Goal: Use online tool/utility: Utilize a website feature to perform a specific function

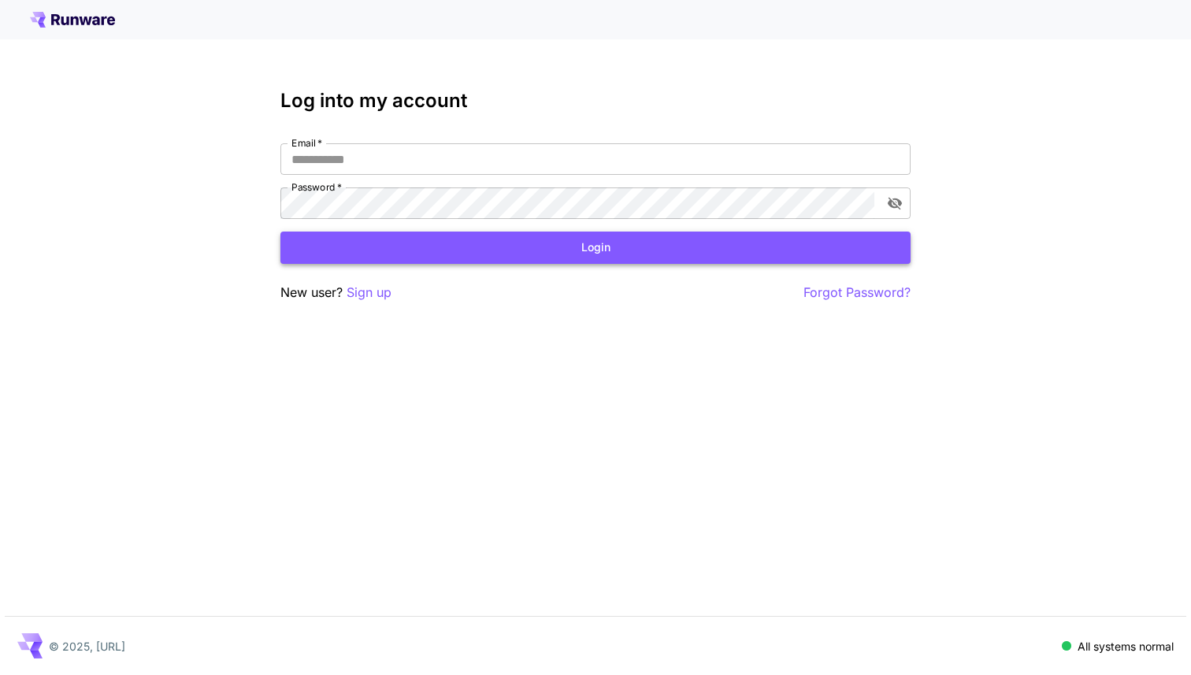
type input "**********"
click at [417, 247] on button "Login" at bounding box center [595, 248] width 630 height 32
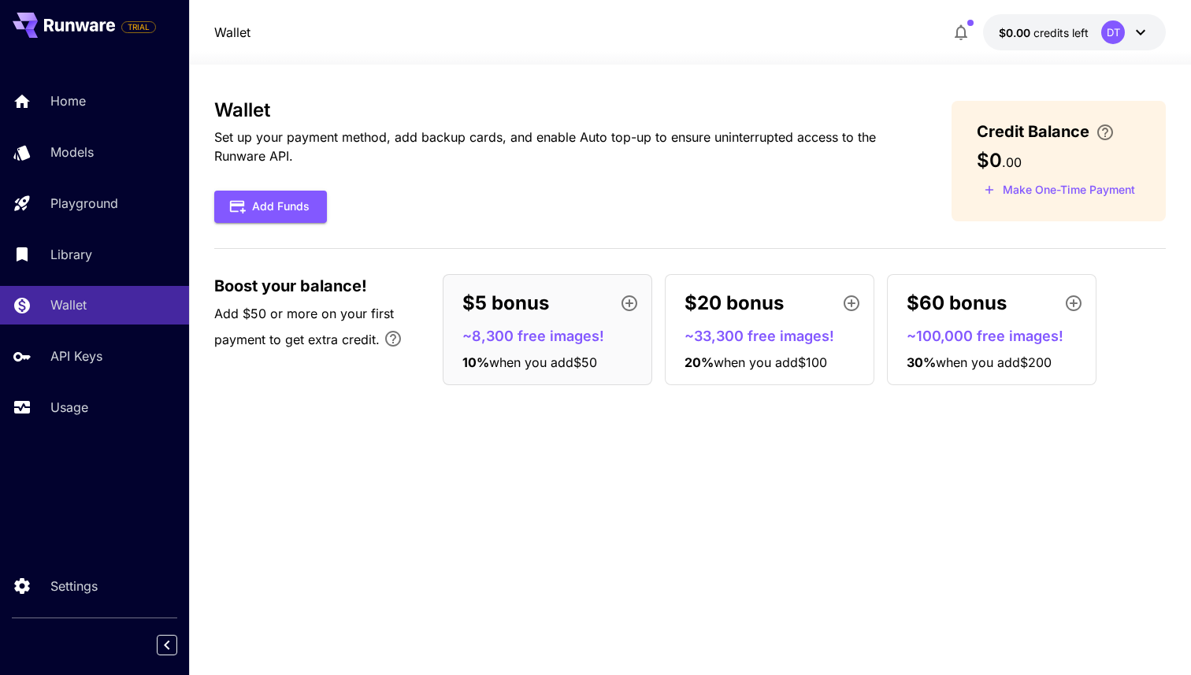
click at [970, 328] on p "~100,000 free images!" at bounding box center [998, 335] width 183 height 21
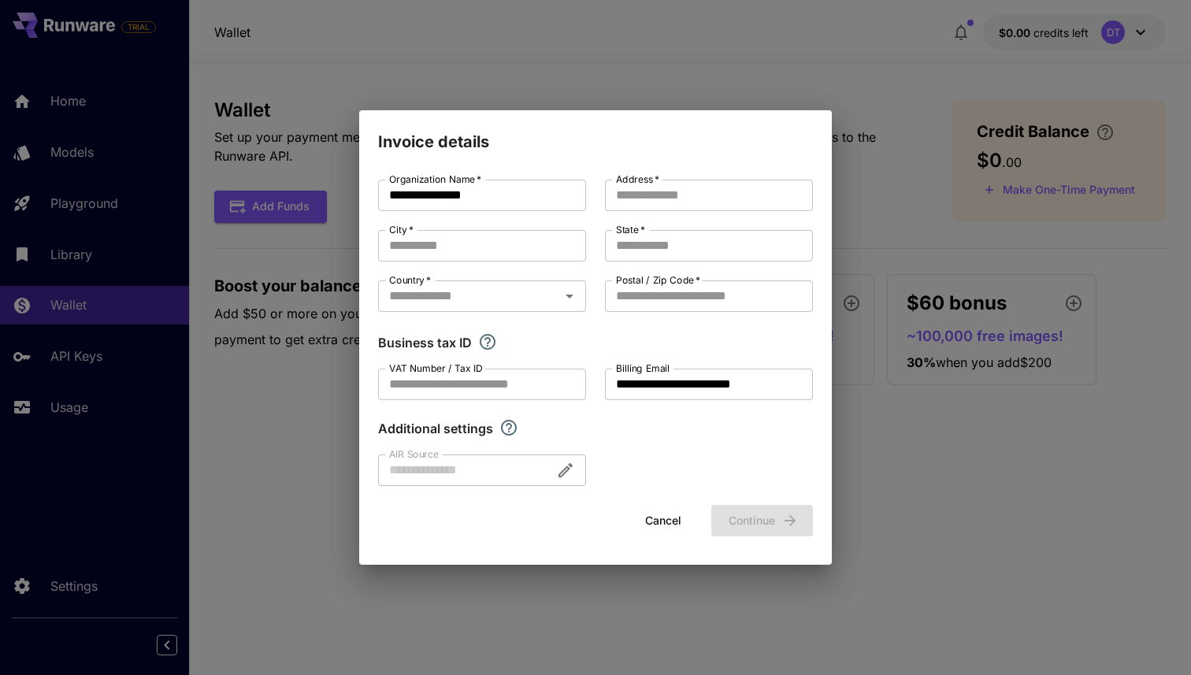
click at [666, 510] on button "Cancel" at bounding box center [663, 521] width 71 height 32
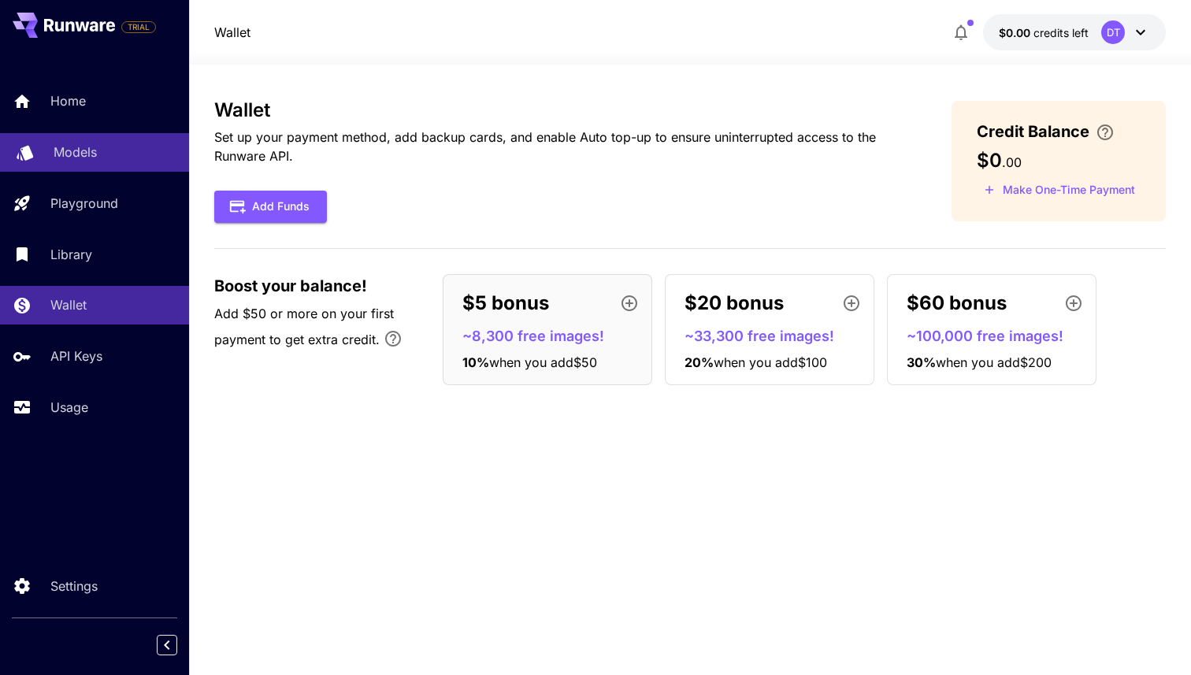
click at [59, 148] on p "Models" at bounding box center [75, 152] width 43 height 19
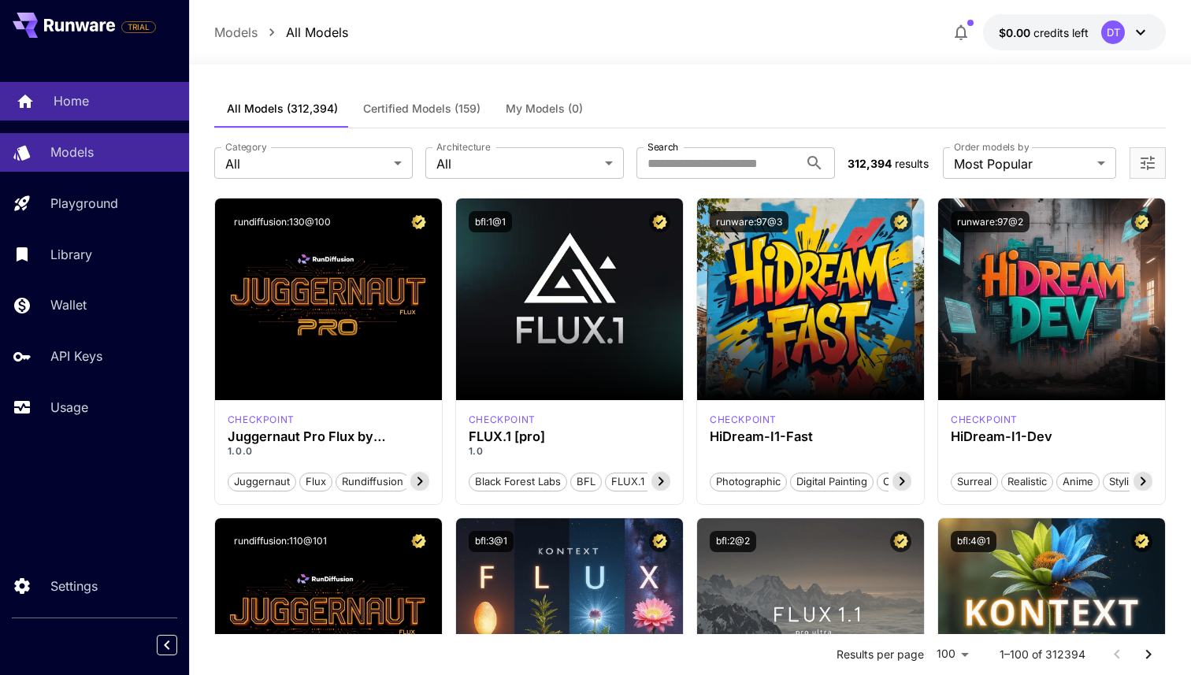
click at [88, 114] on link "Home" at bounding box center [94, 101] width 189 height 39
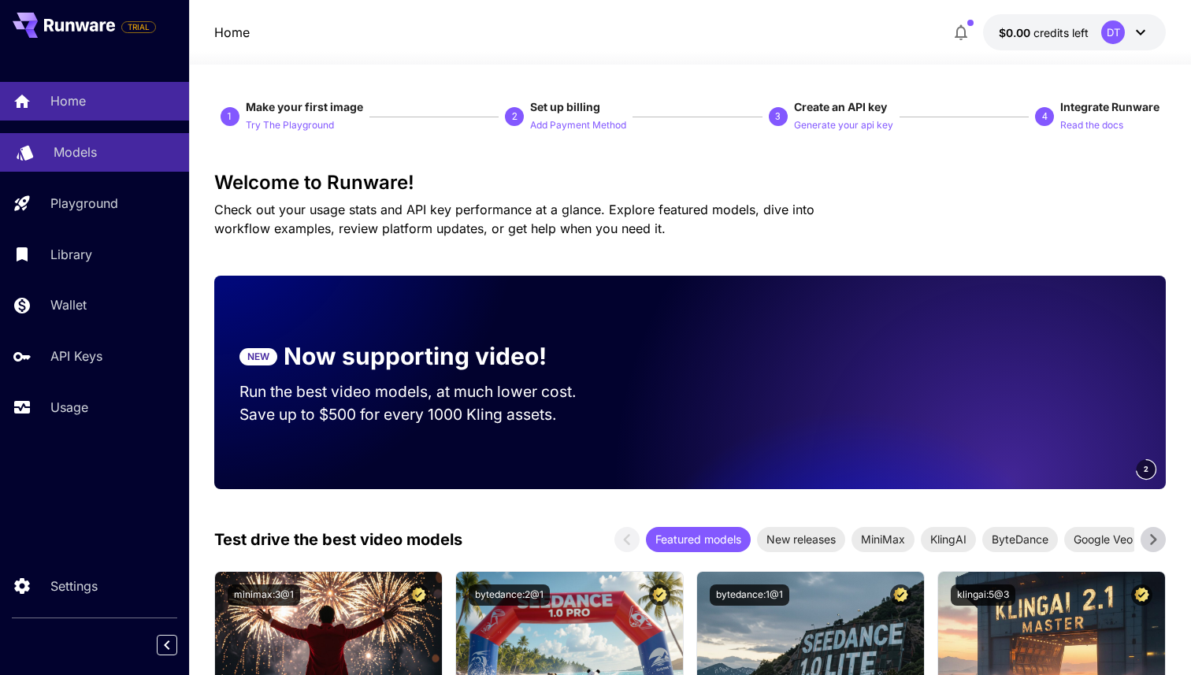
click at [154, 148] on div "Models" at bounding box center [115, 152] width 123 height 19
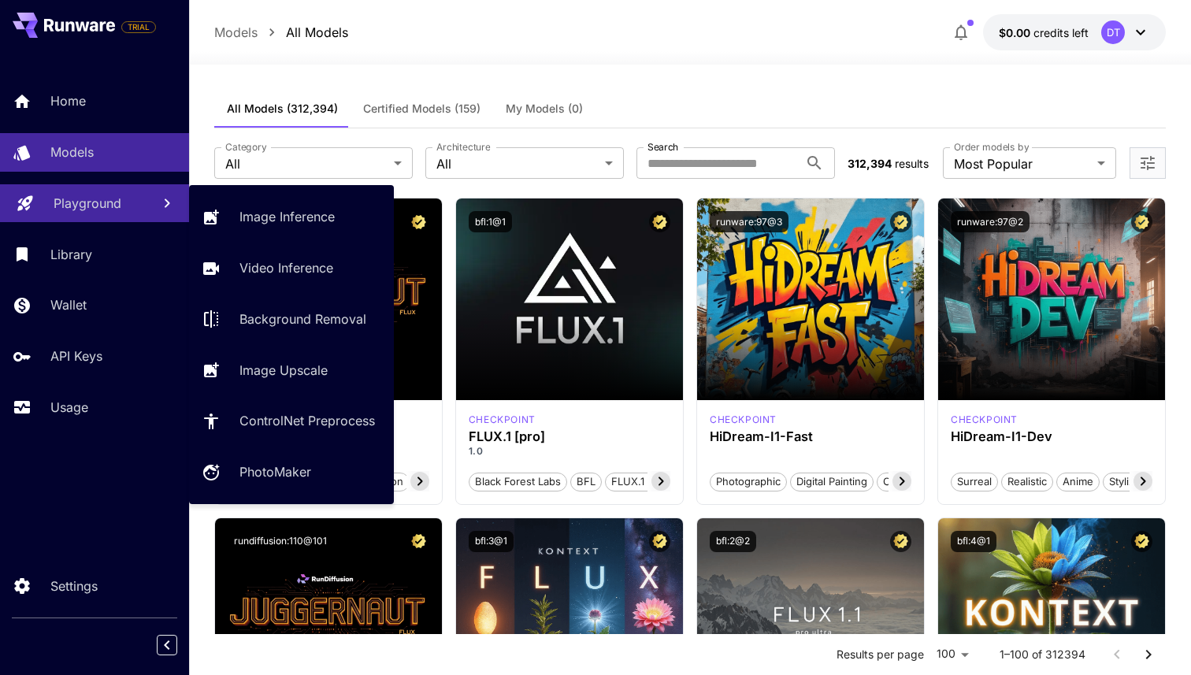
click at [143, 213] on link "Playground" at bounding box center [94, 203] width 189 height 39
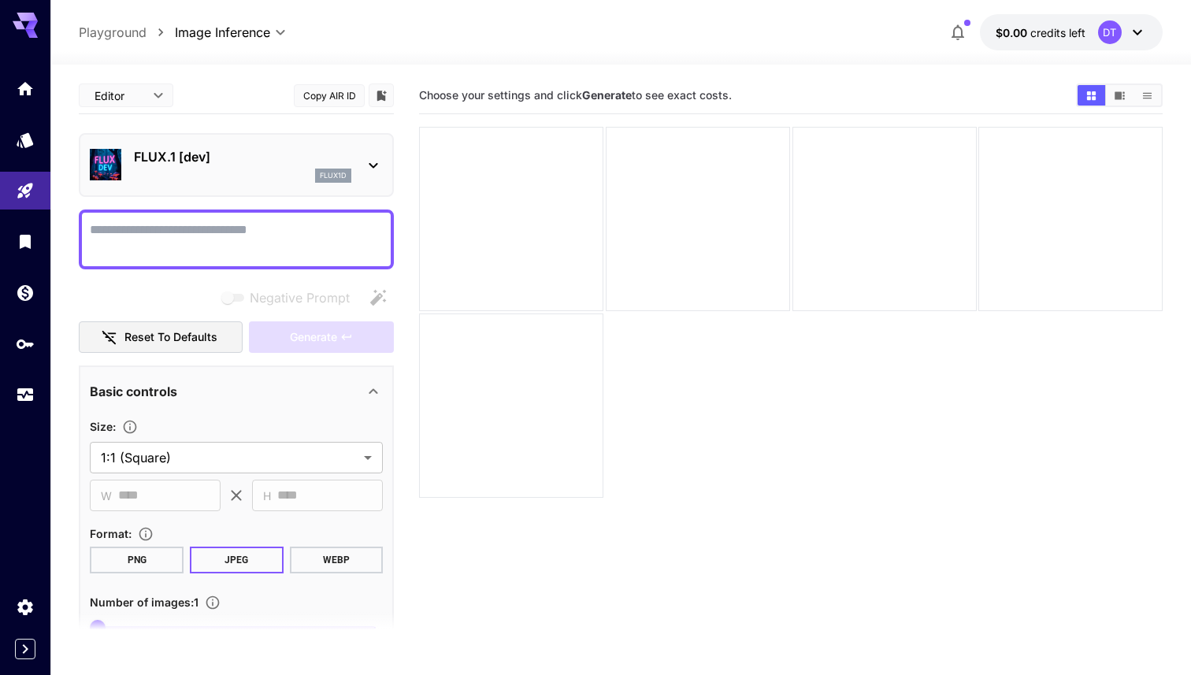
click at [161, 162] on p "FLUX.1 [dev]" at bounding box center [242, 156] width 217 height 19
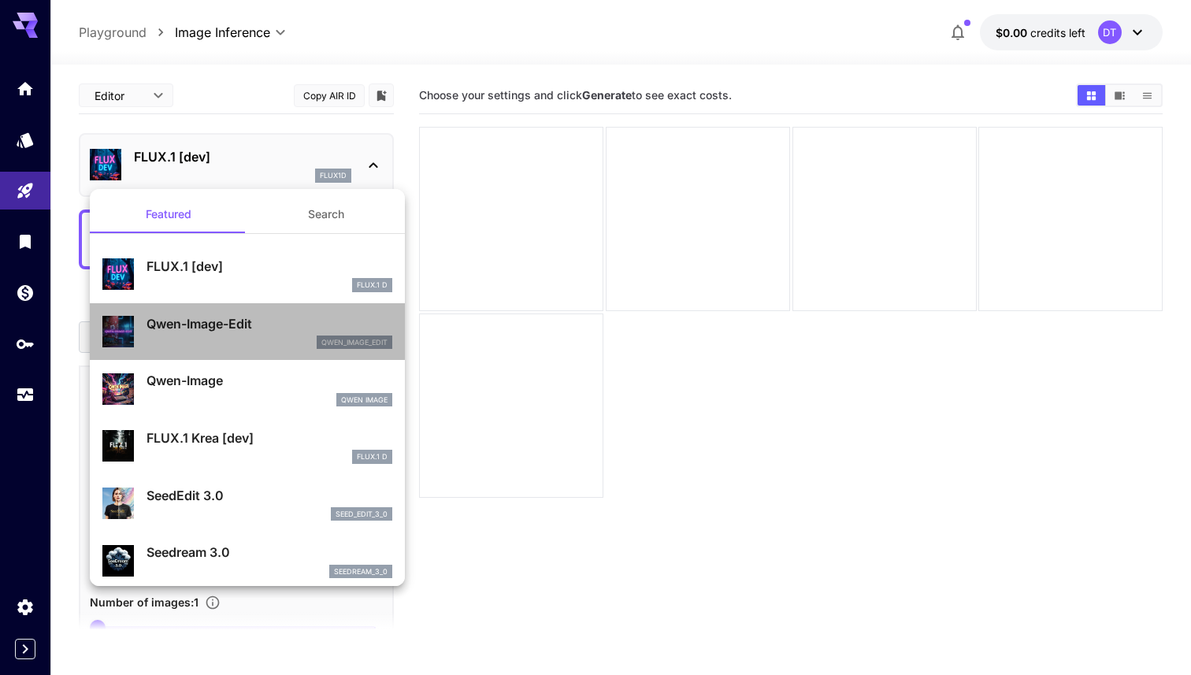
click at [291, 328] on p "Qwen-Image-Edit" at bounding box center [270, 323] width 246 height 19
type input "*"
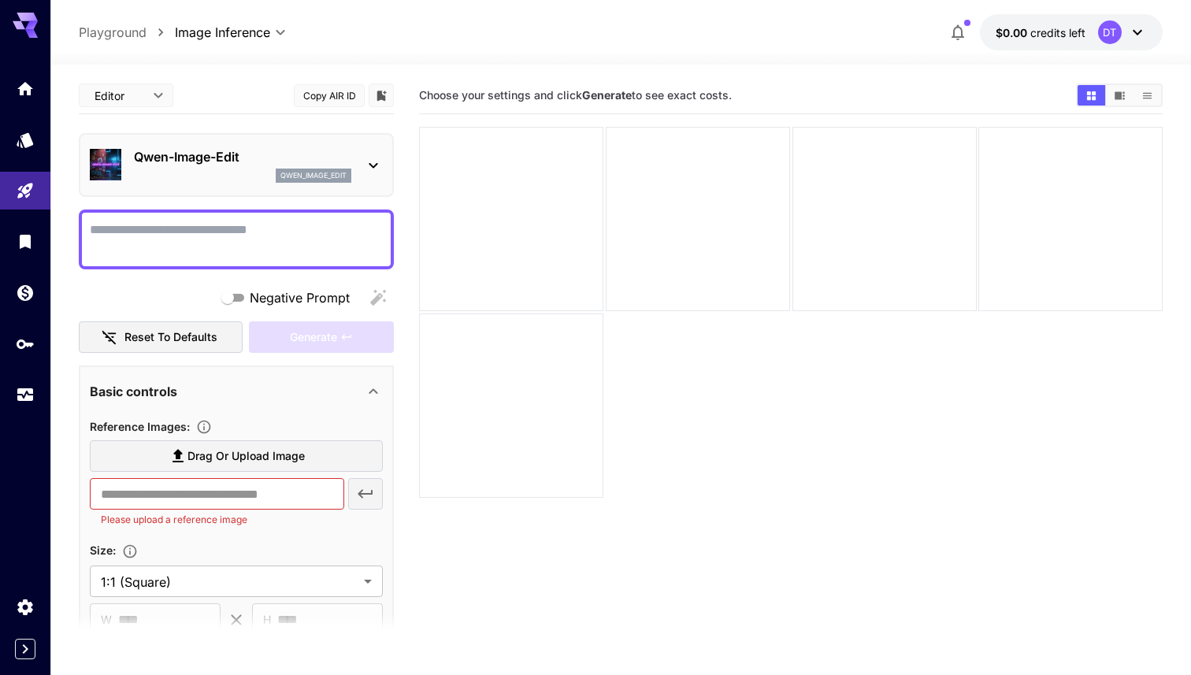
click at [232, 465] on span "Drag or upload image" at bounding box center [245, 457] width 117 height 20
click at [0, 0] on input "Drag or upload image" at bounding box center [0, 0] width 0 height 0
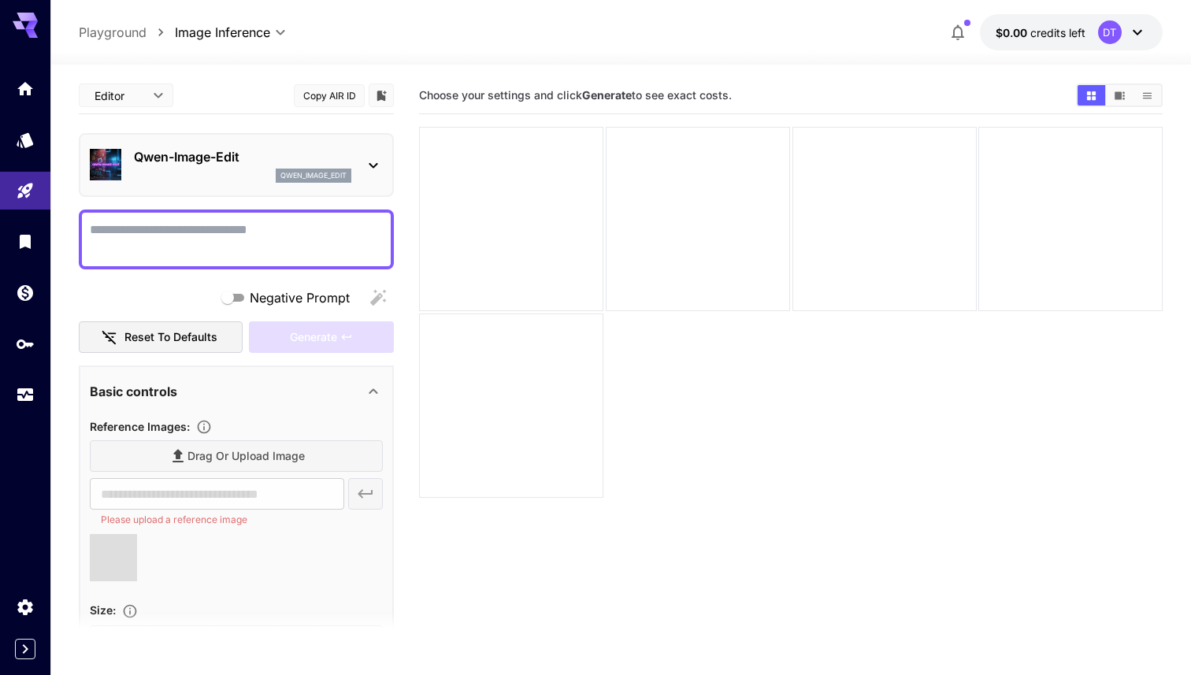
type input "**********"
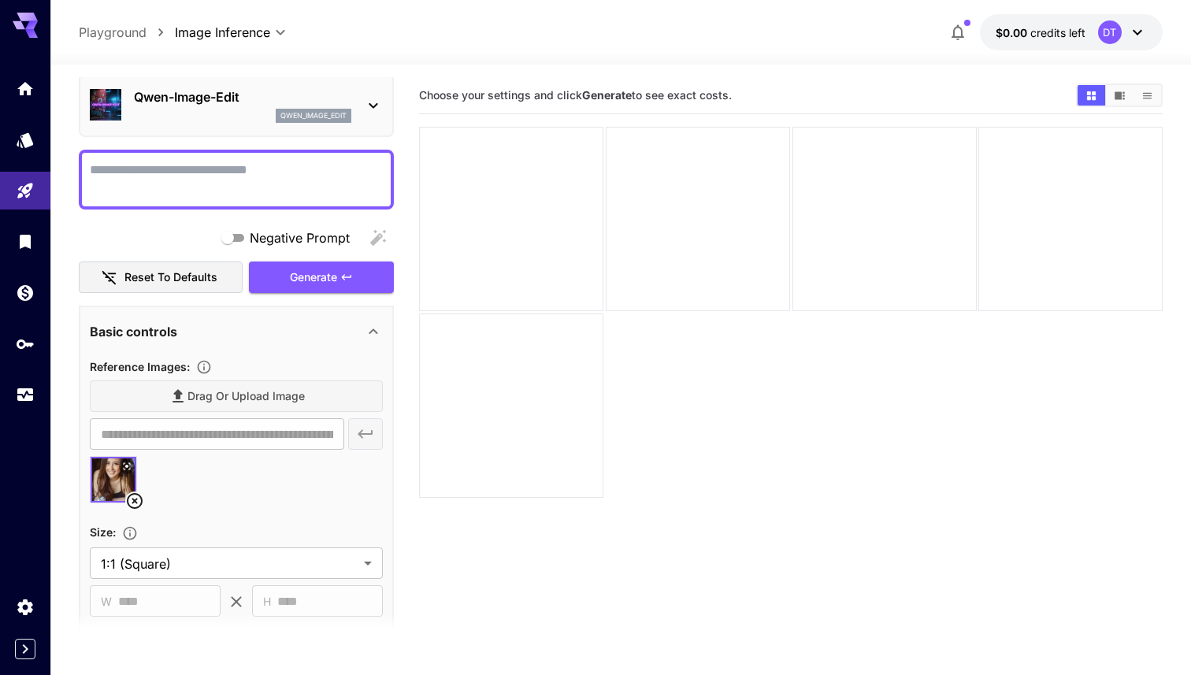
scroll to position [69, 0]
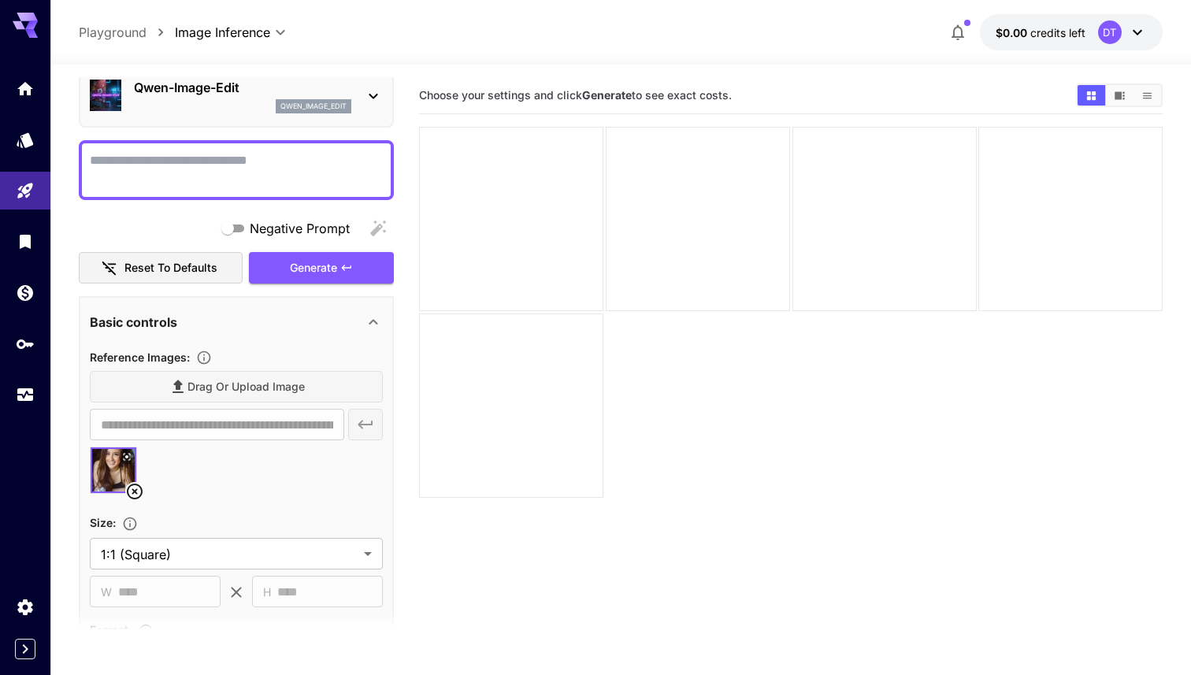
click at [251, 177] on textarea "Negative Prompt" at bounding box center [236, 170] width 293 height 38
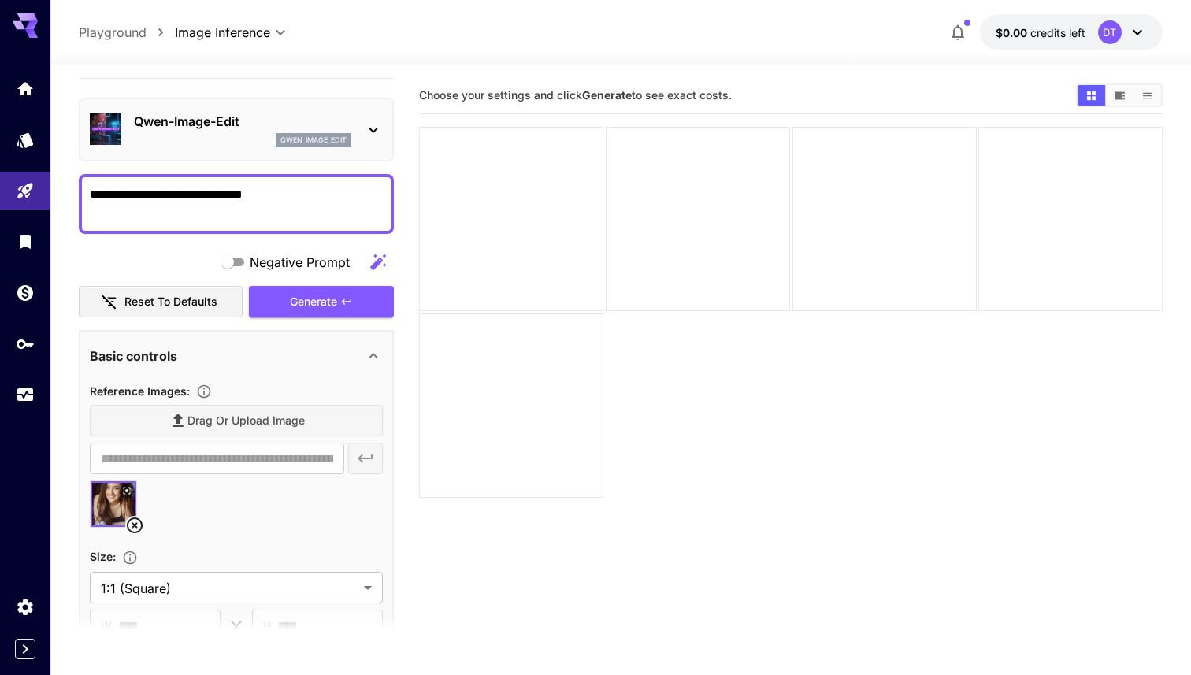
scroll to position [22, 0]
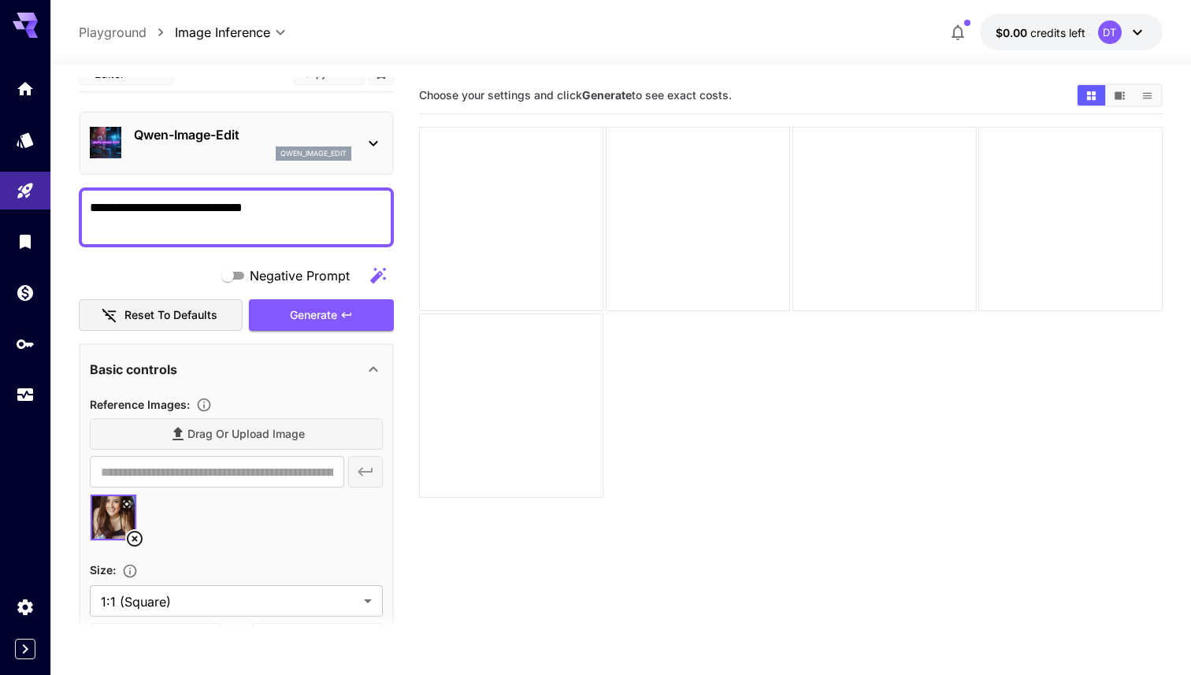
click at [154, 205] on textarea "**********" at bounding box center [236, 217] width 293 height 38
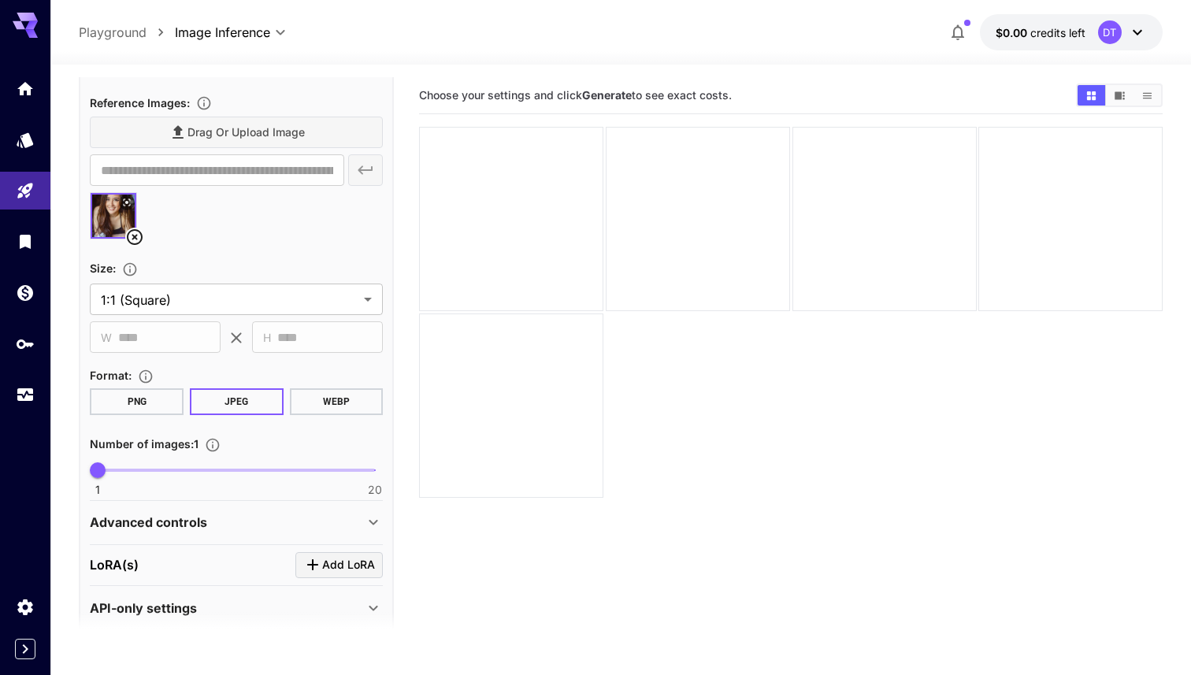
scroll to position [343, 0]
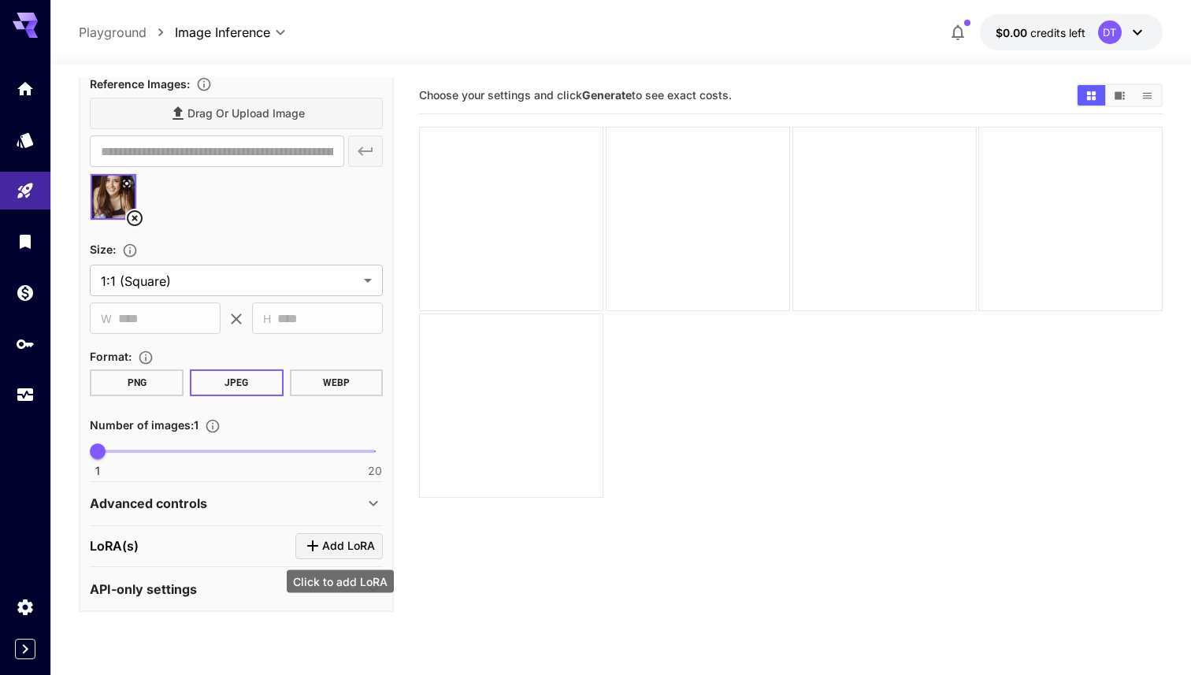
type textarea "**********"
click at [351, 547] on span "Add LoRA" at bounding box center [348, 546] width 53 height 20
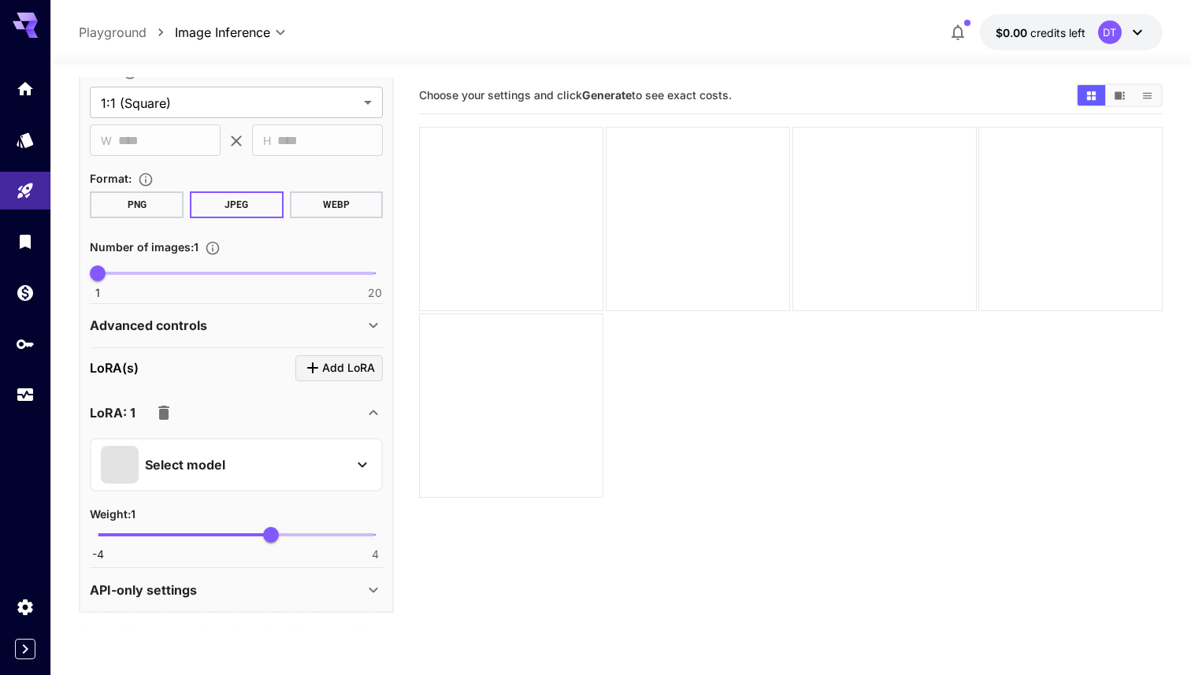
click at [293, 459] on div "Select model" at bounding box center [224, 465] width 246 height 38
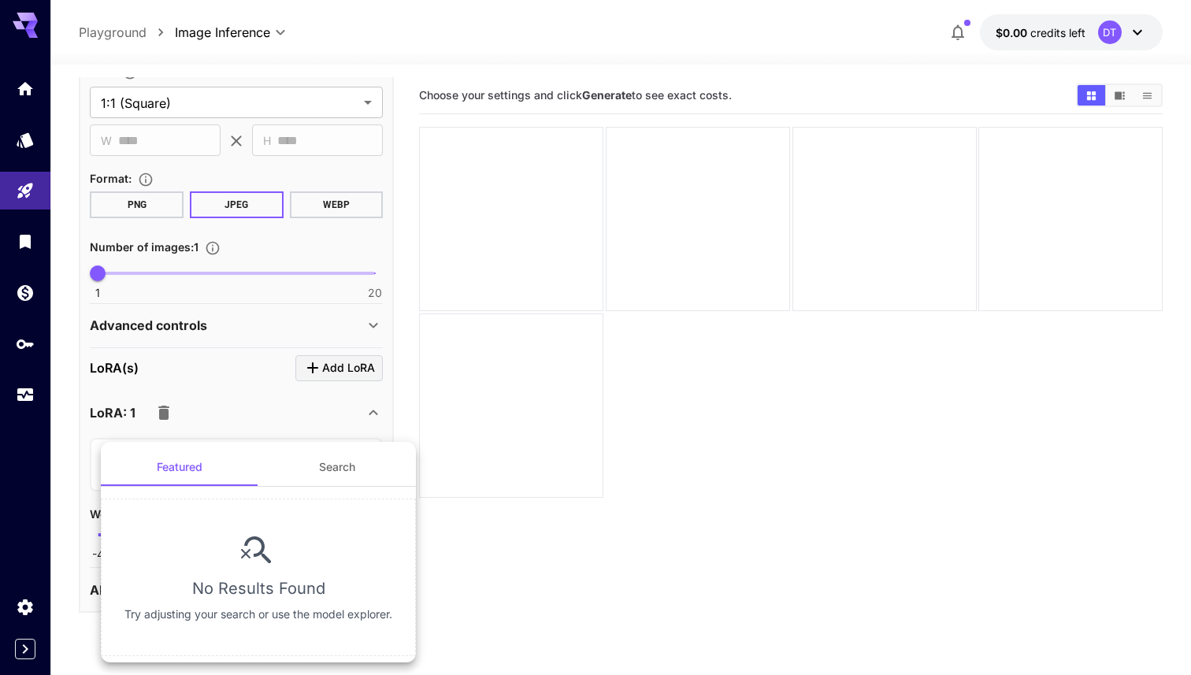
click at [329, 459] on button "Search" at bounding box center [337, 467] width 158 height 38
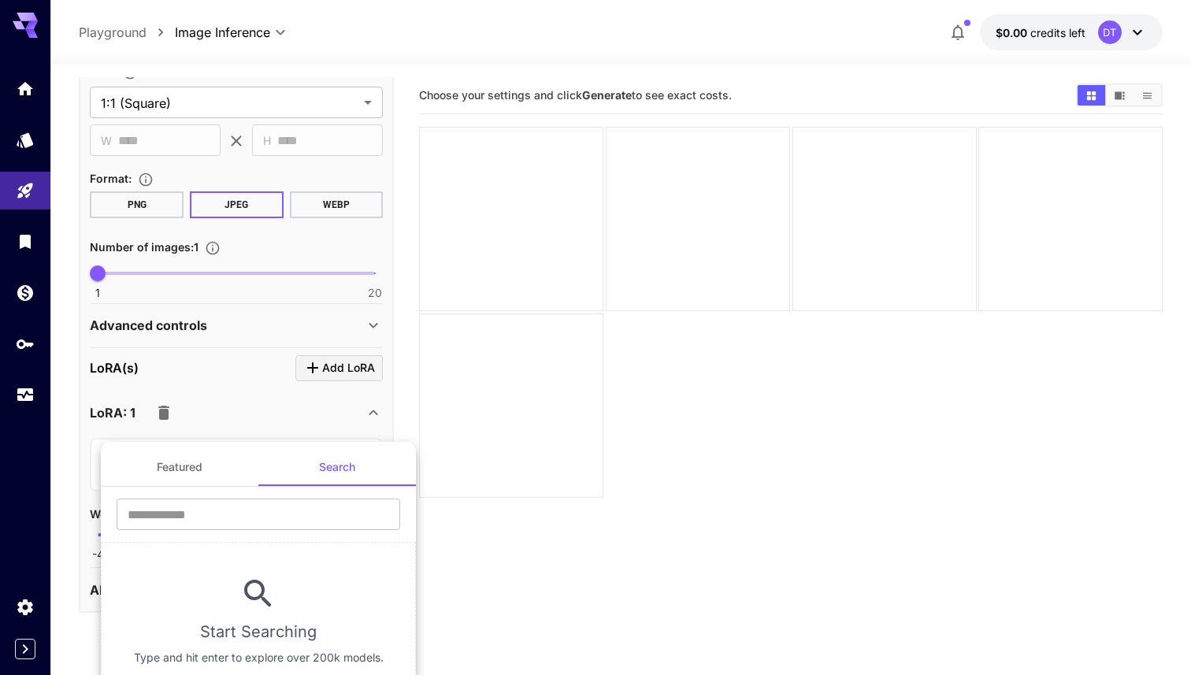
click at [248, 408] on div at bounding box center [595, 337] width 1191 height 675
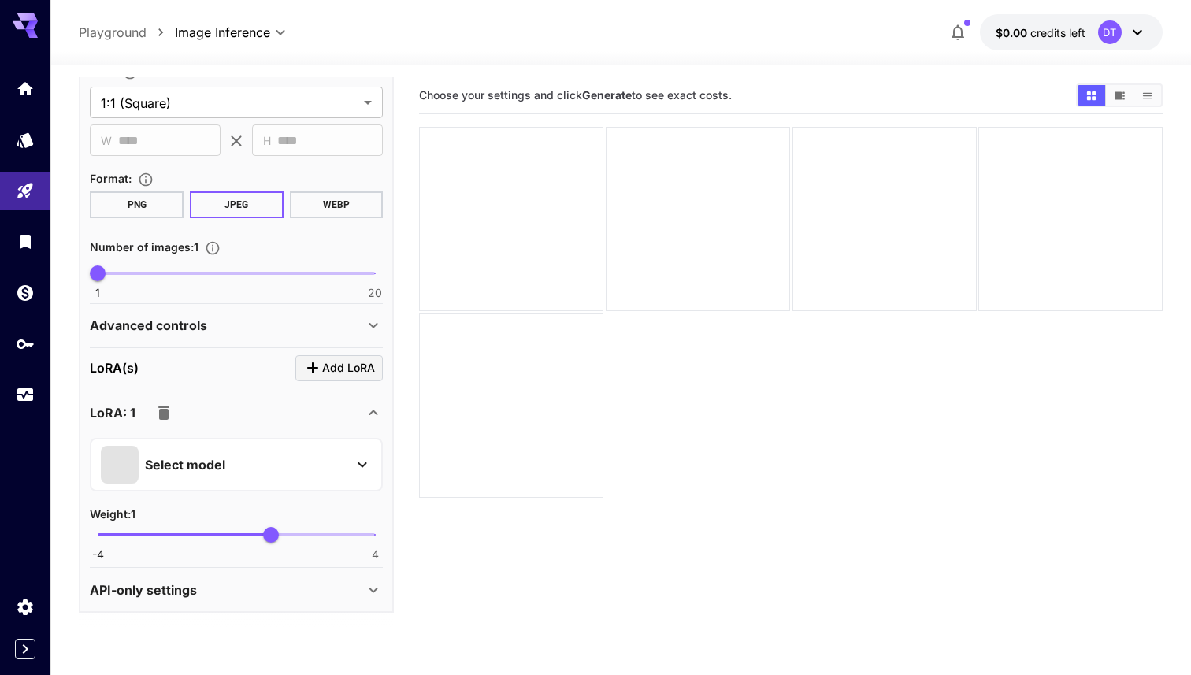
click at [161, 417] on icon "button" at bounding box center [163, 413] width 11 height 14
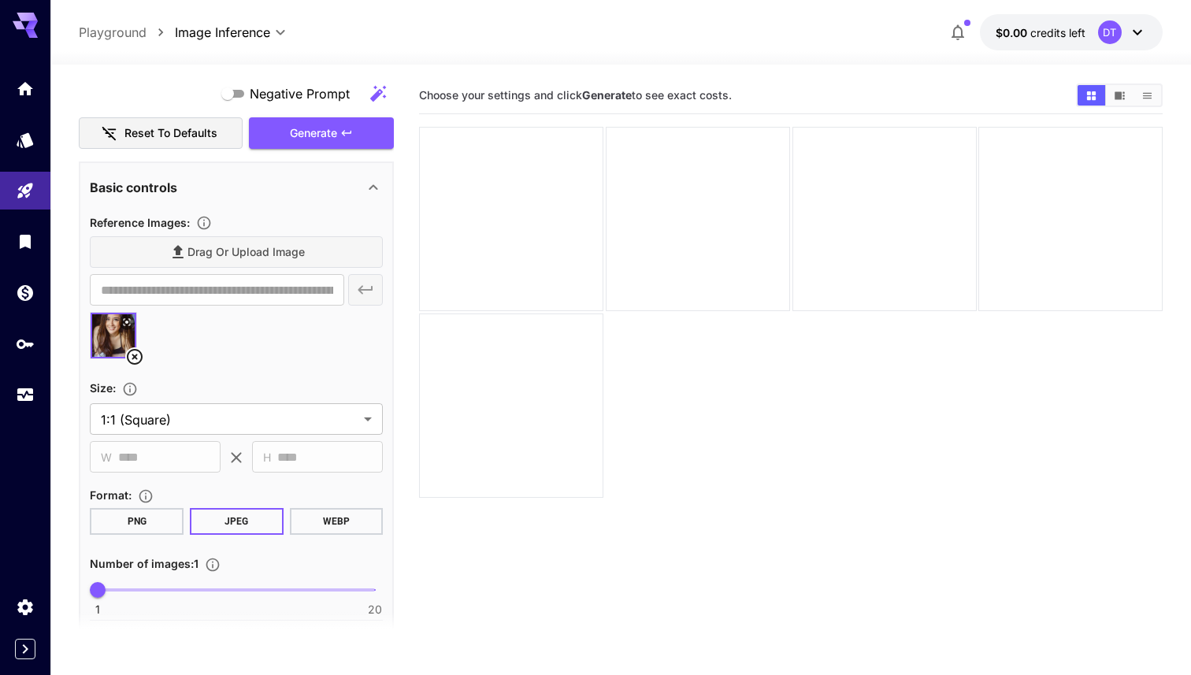
scroll to position [0, 0]
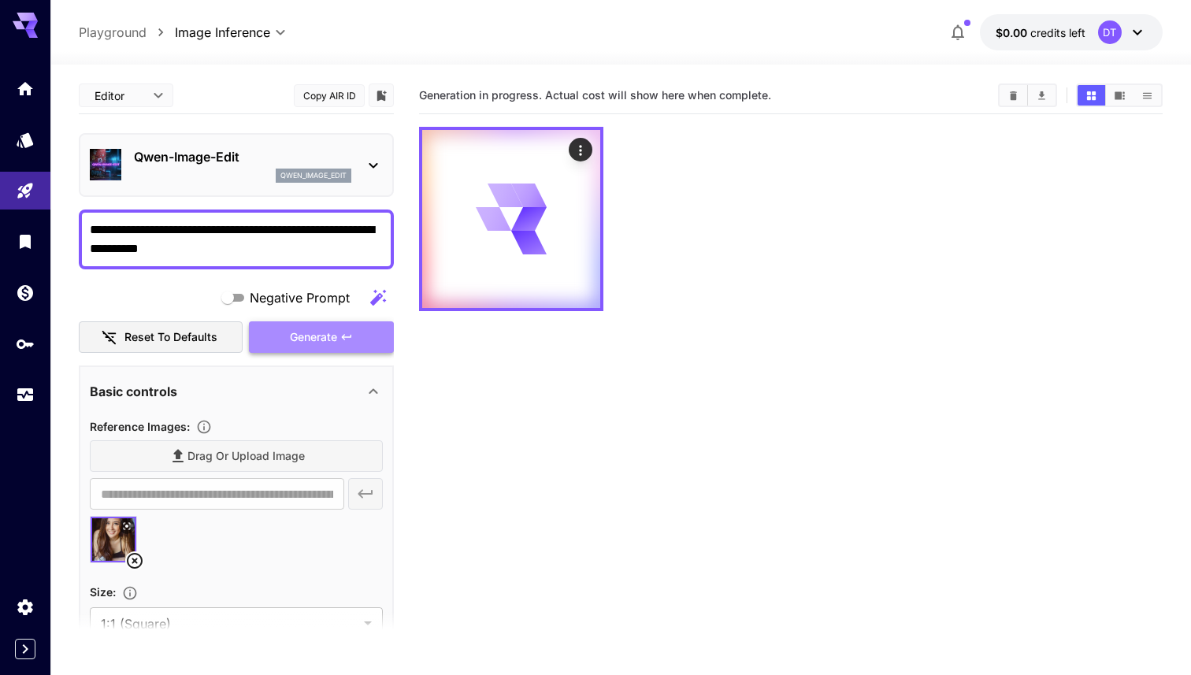
click at [302, 342] on span "Generate" at bounding box center [313, 338] width 47 height 20
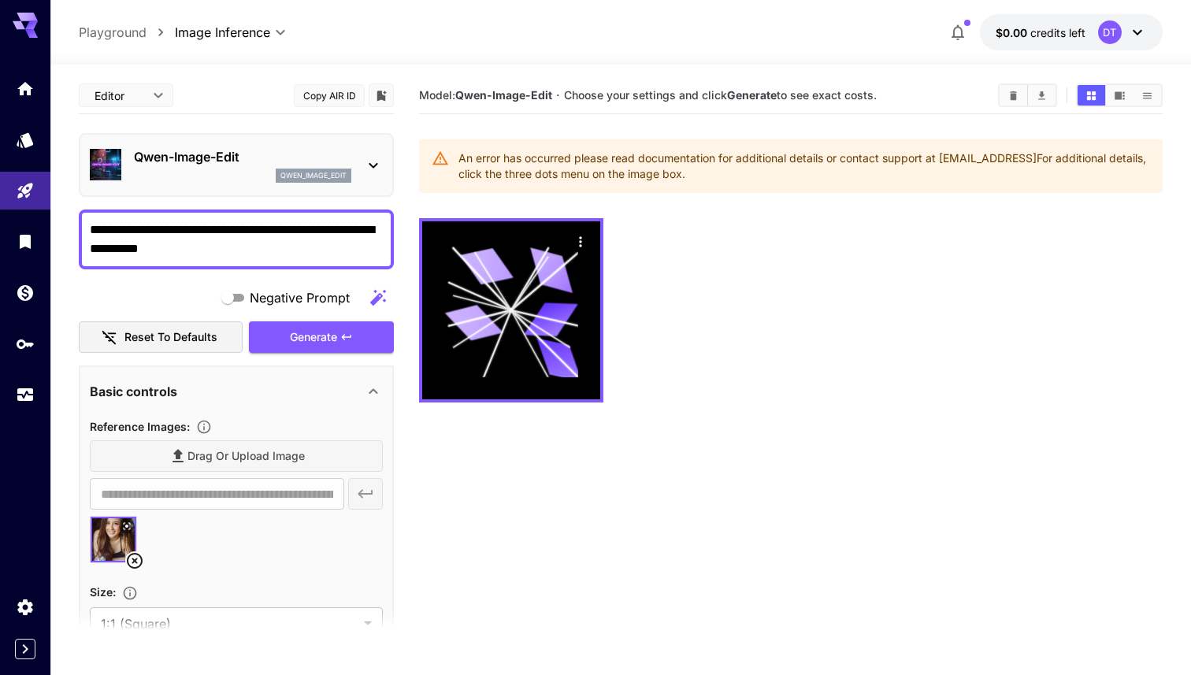
click at [584, 169] on div "An error has occurred please read documentation for additional details or conta…" at bounding box center [804, 166] width 692 height 44
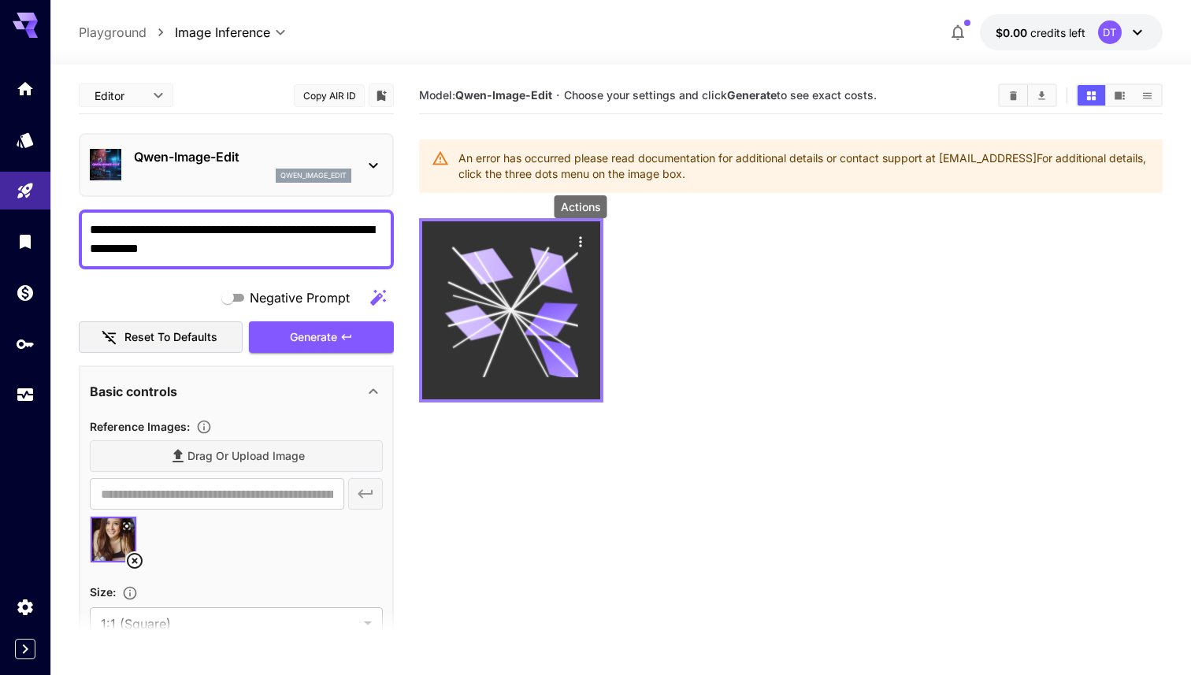
click at [583, 250] on div "Actions" at bounding box center [581, 241] width 16 height 19
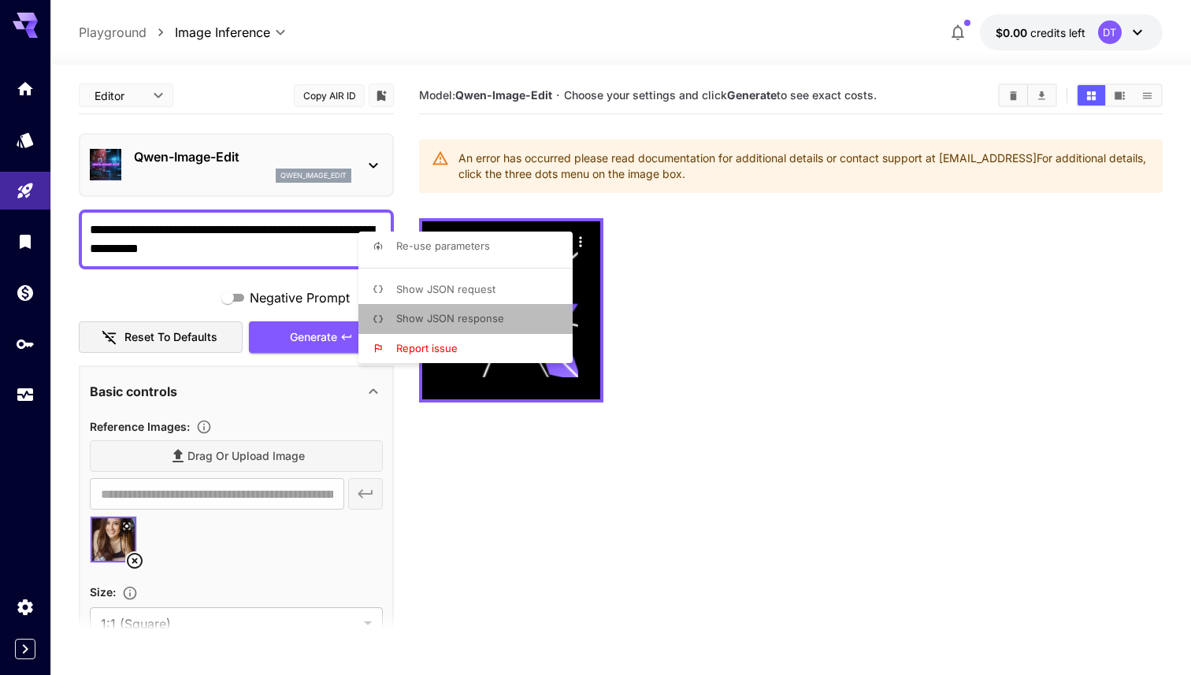
click at [504, 311] on li "Show JSON response" at bounding box center [470, 319] width 224 height 30
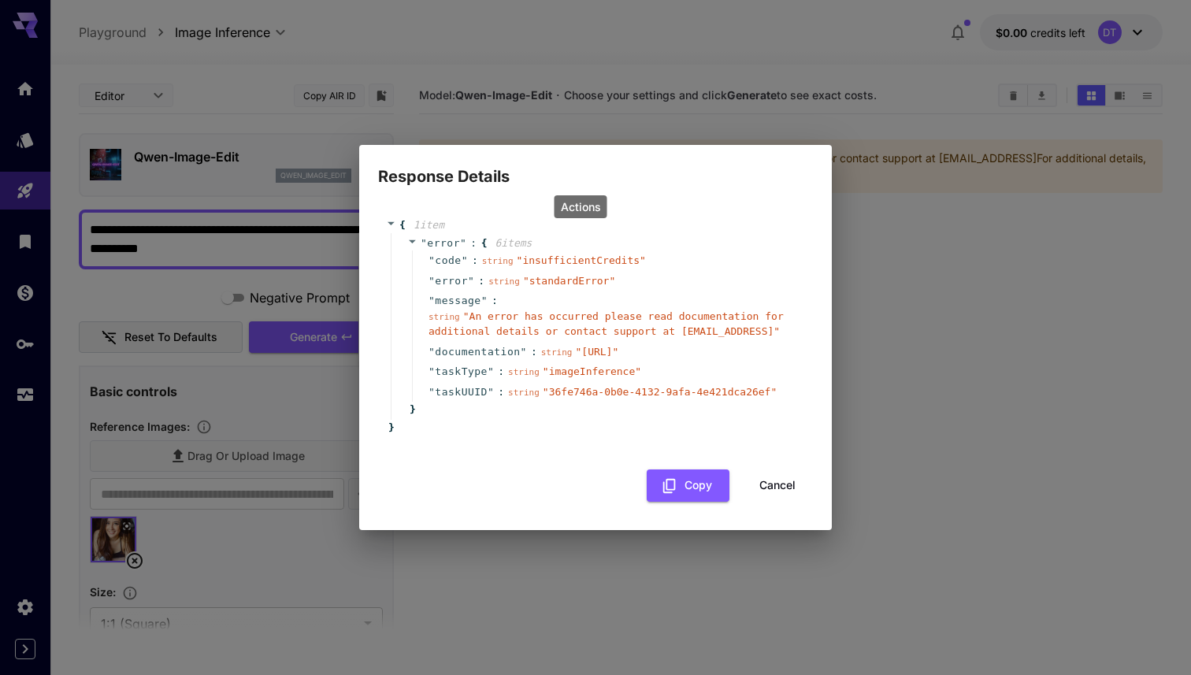
click at [770, 488] on button "Cancel" at bounding box center [777, 485] width 71 height 32
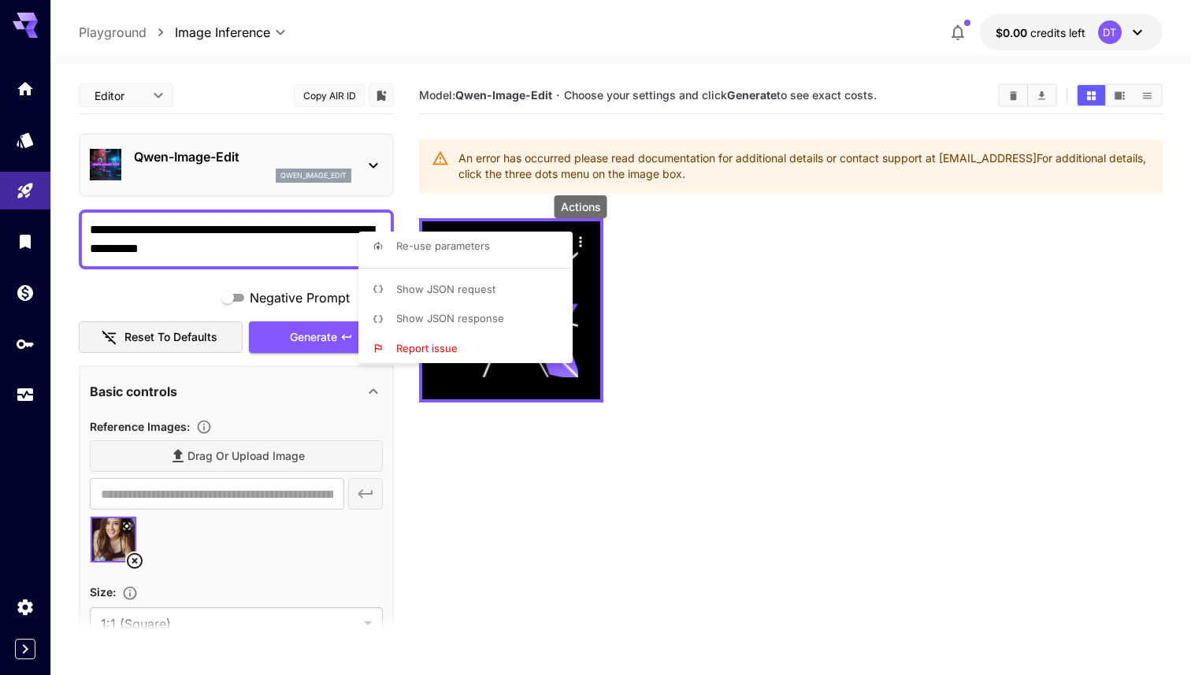
click at [946, 22] on div at bounding box center [595, 337] width 1191 height 675
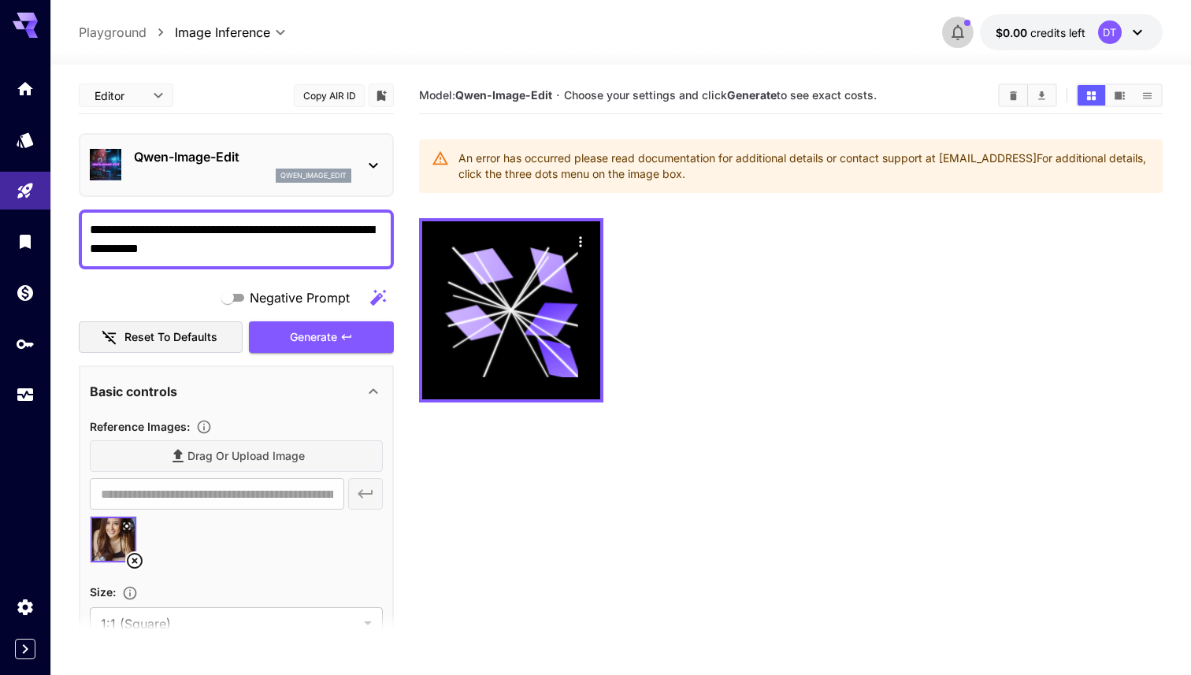
click at [959, 29] on icon "button" at bounding box center [957, 32] width 19 height 19
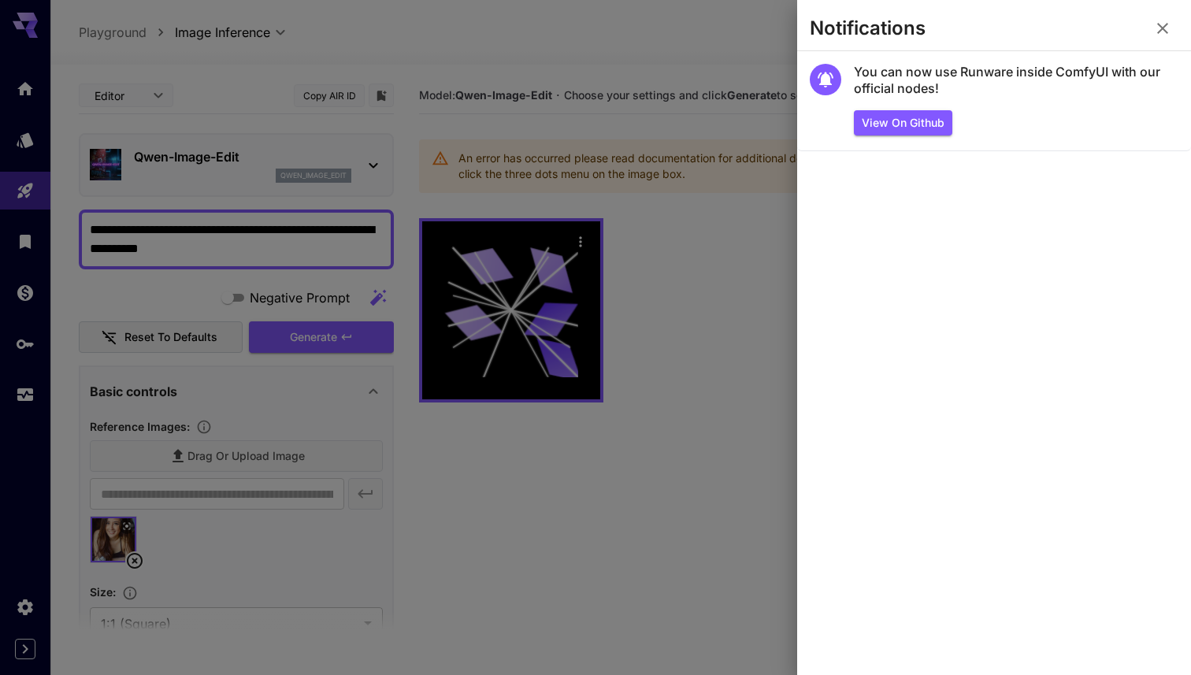
click at [433, 502] on div at bounding box center [595, 337] width 1191 height 675
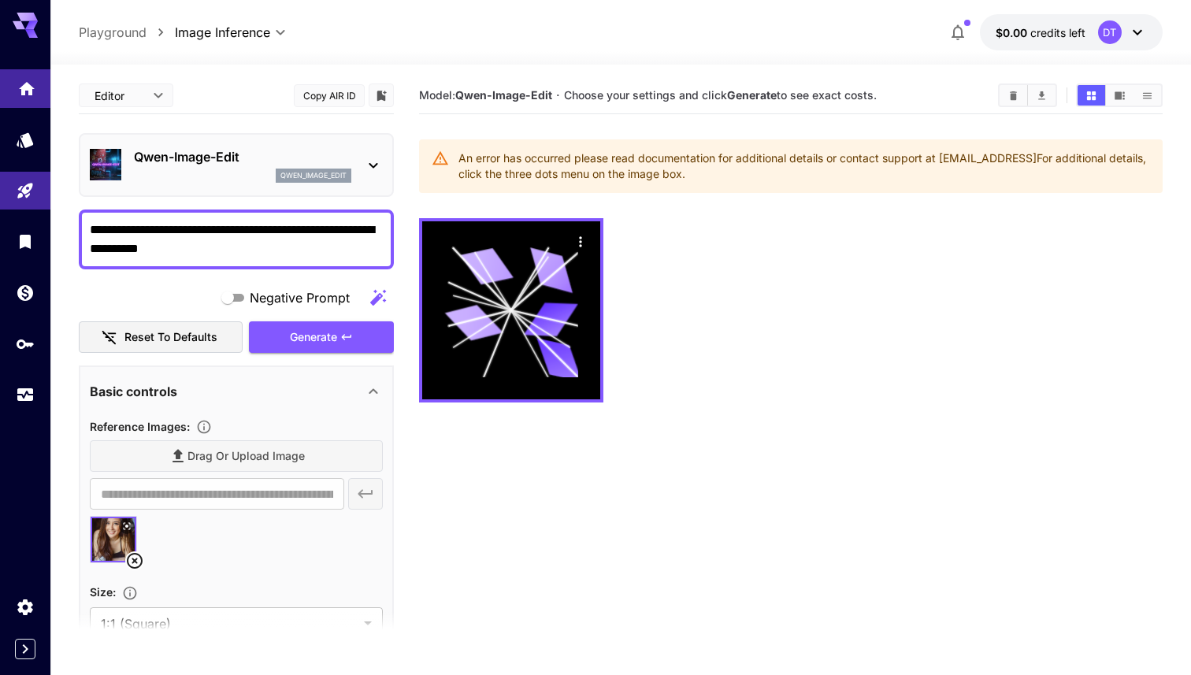
click at [27, 83] on icon "Home" at bounding box center [27, 83] width 16 height 13
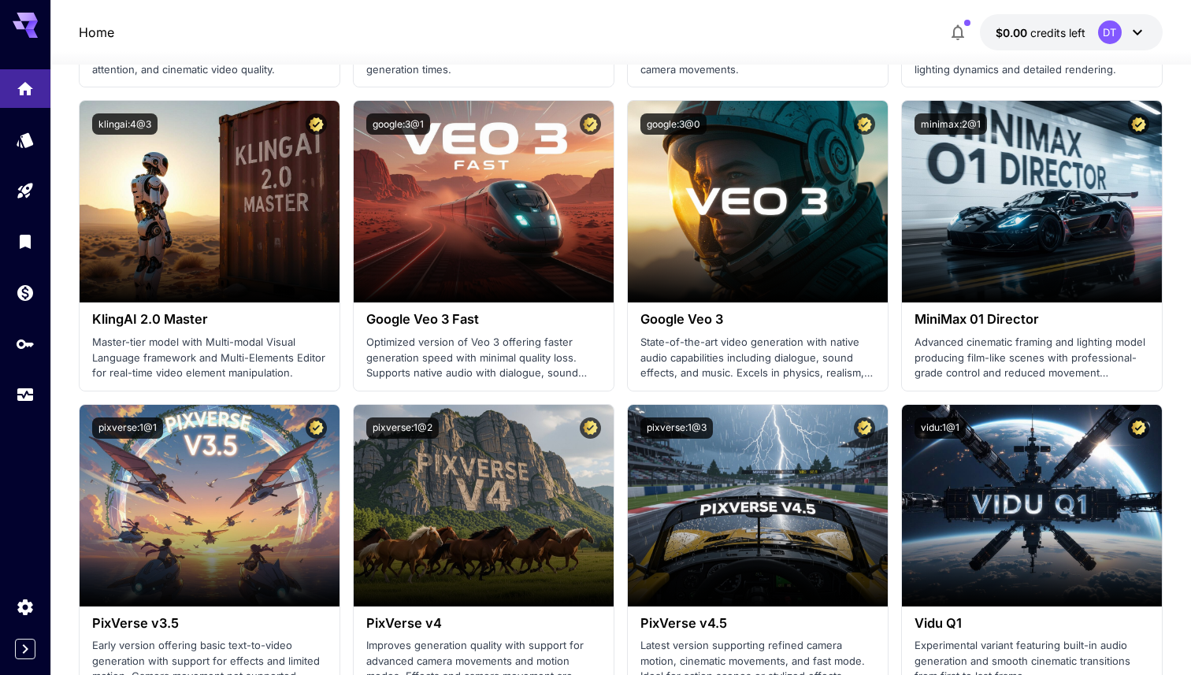
scroll to position [1260, 0]
